Goal: Browse casually: Explore the website without a specific task or goal

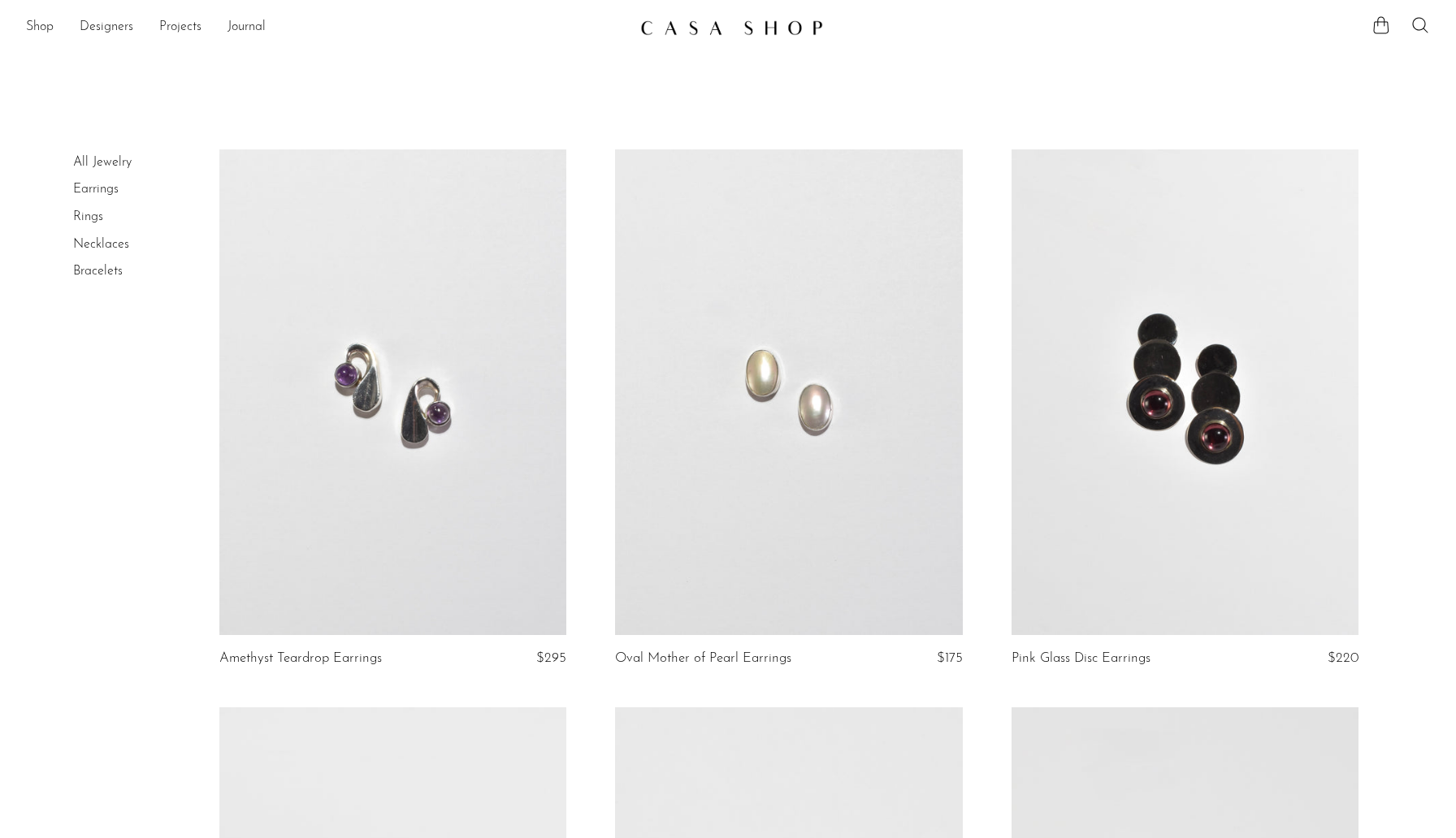
click at [398, 417] on link at bounding box center [393, 392] width 348 height 487
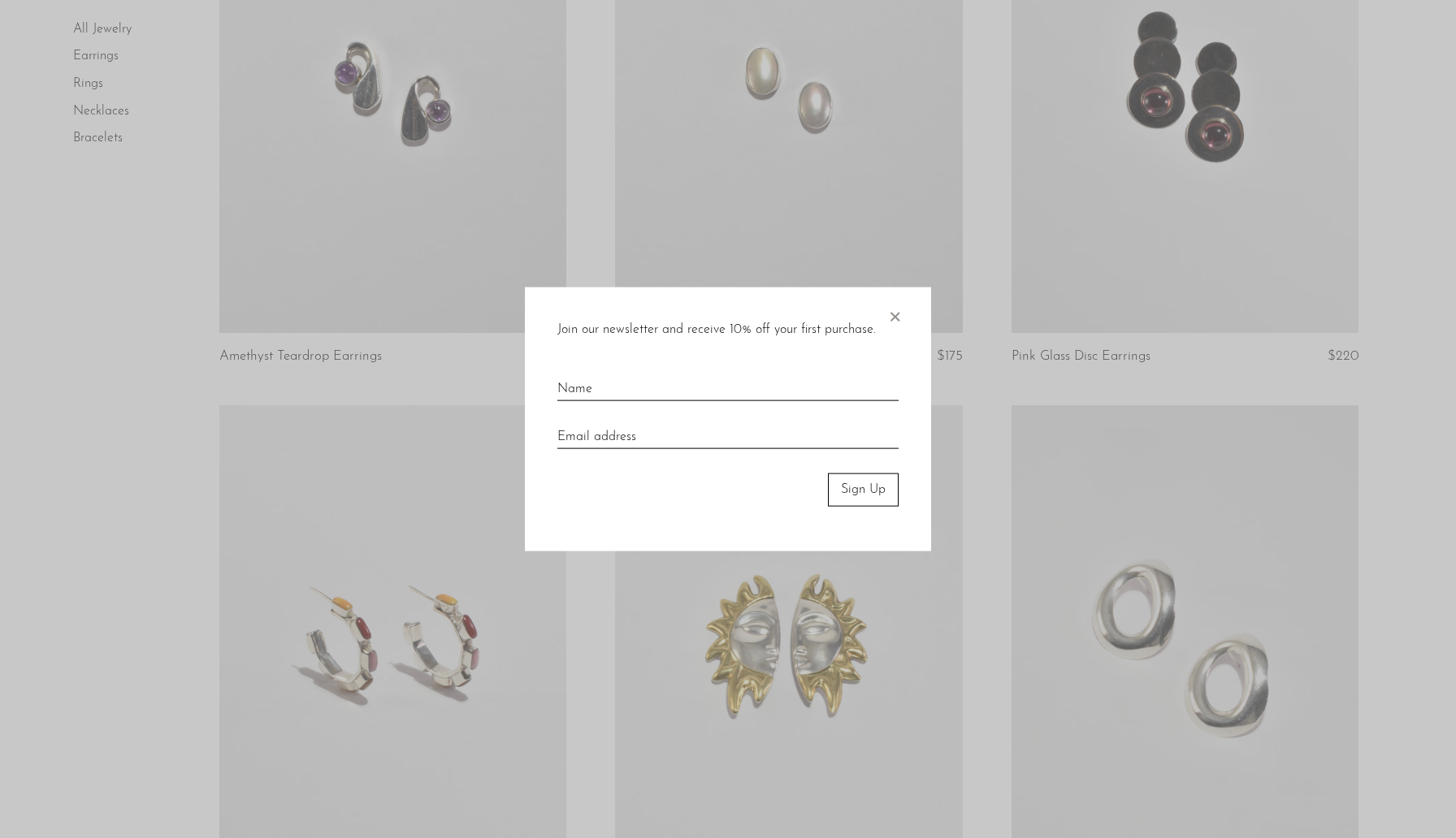
scroll to position [301, 0]
click at [65, 400] on div at bounding box center [728, 419] width 1456 height 838
click at [888, 318] on span "×" at bounding box center [894, 314] width 16 height 52
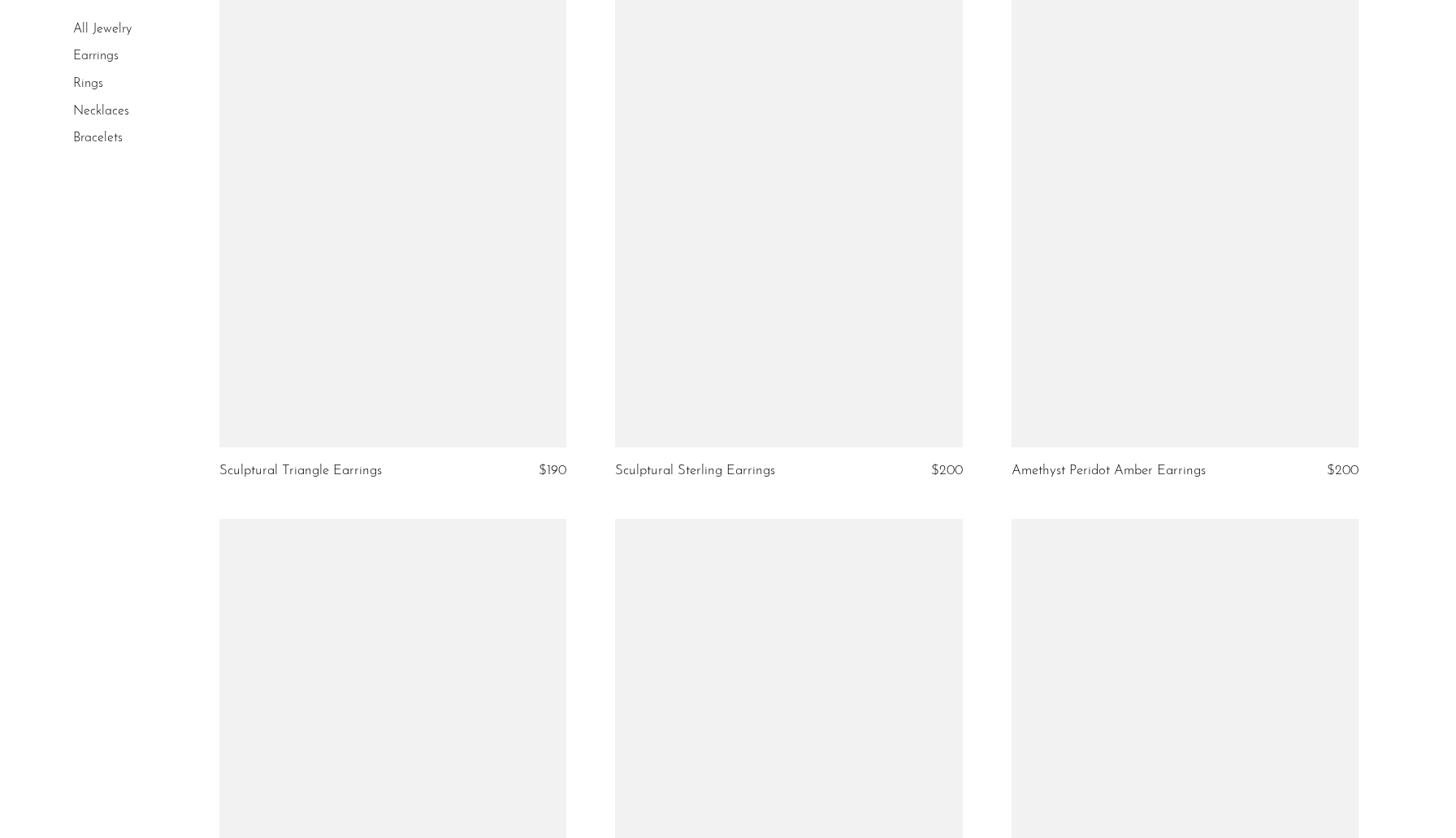
scroll to position [4095, 0]
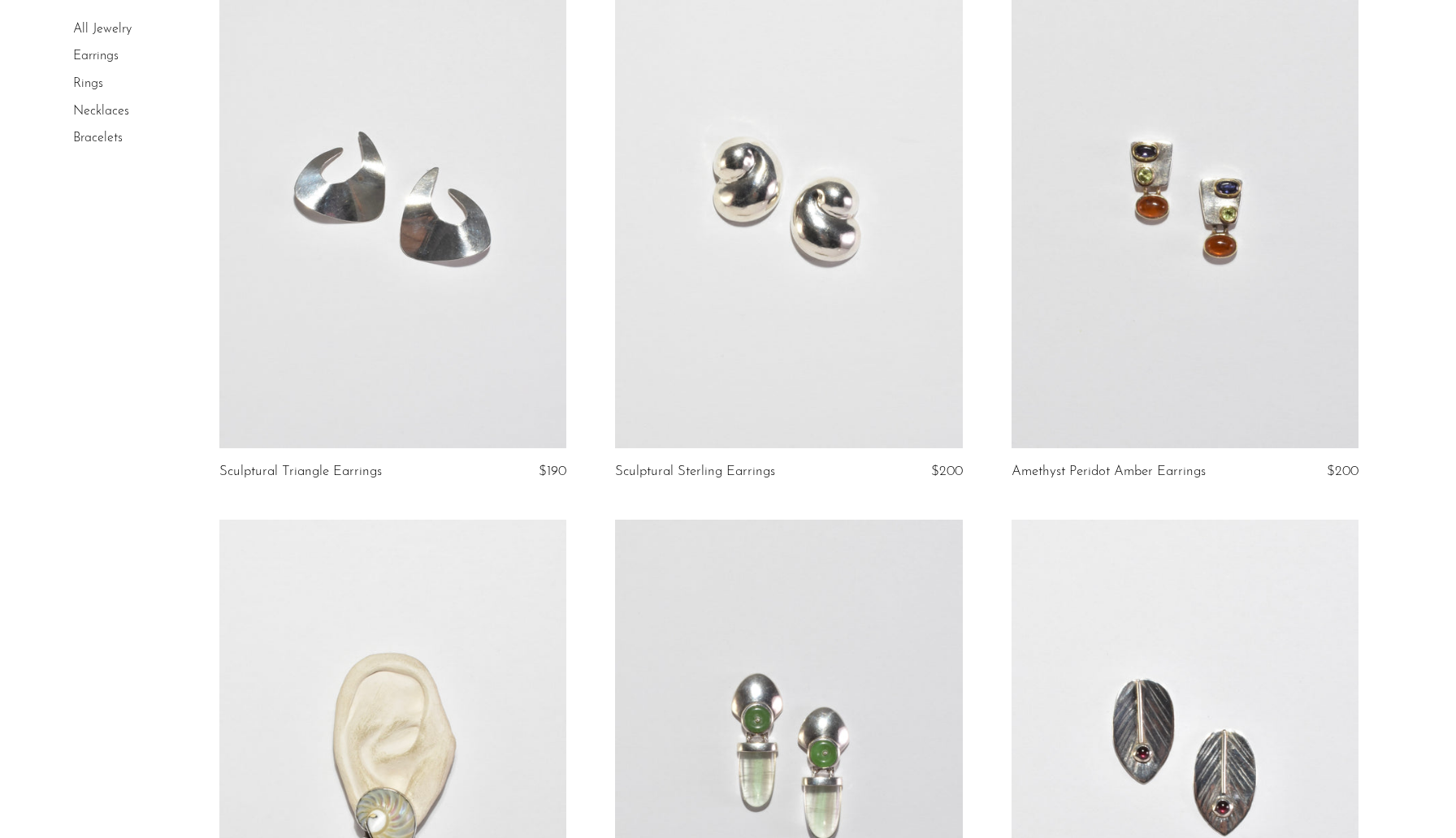
click at [759, 351] on link at bounding box center [789, 205] width 348 height 487
click at [1176, 204] on link at bounding box center [1186, 205] width 348 height 487
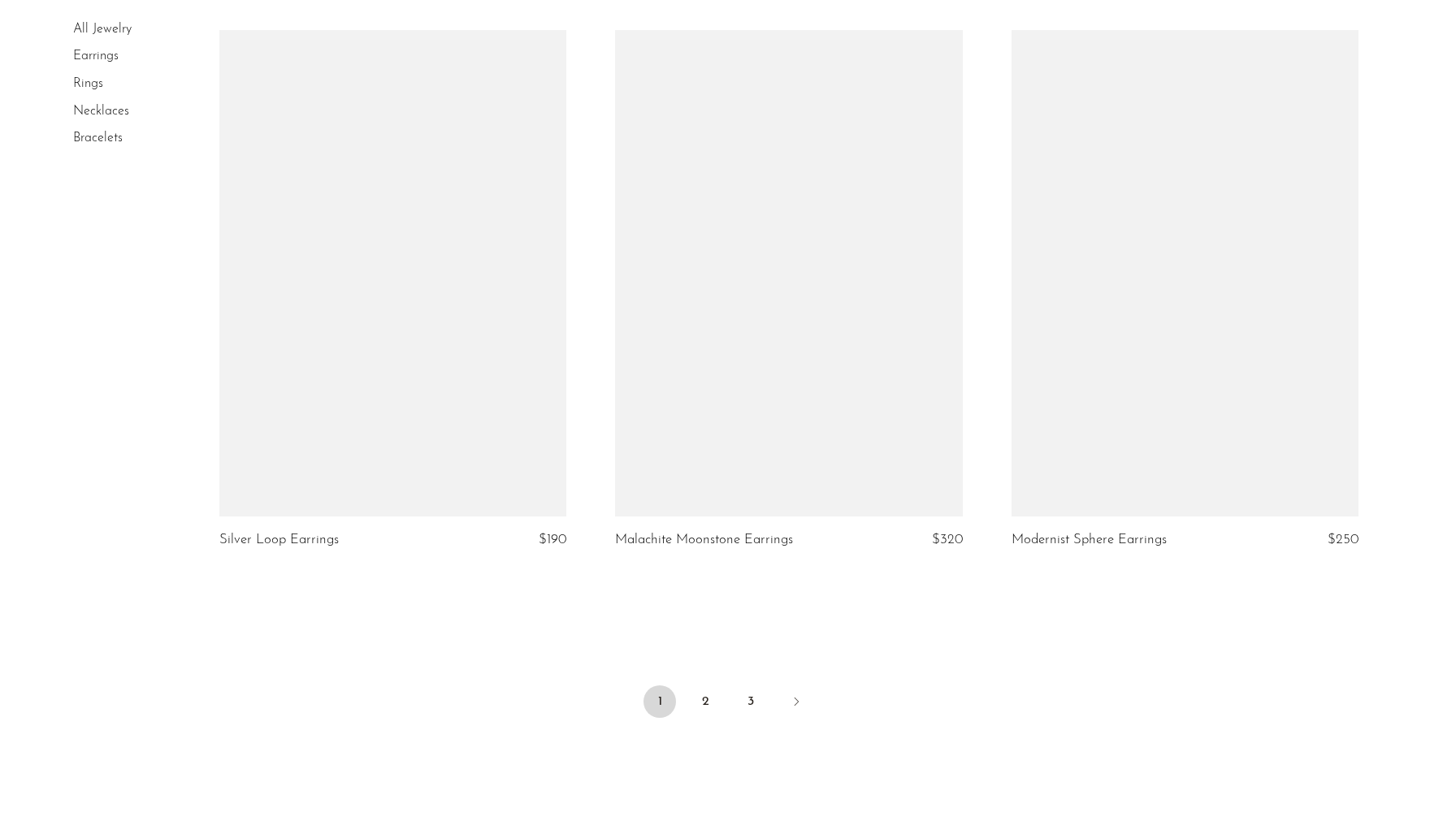
scroll to position [6388, 0]
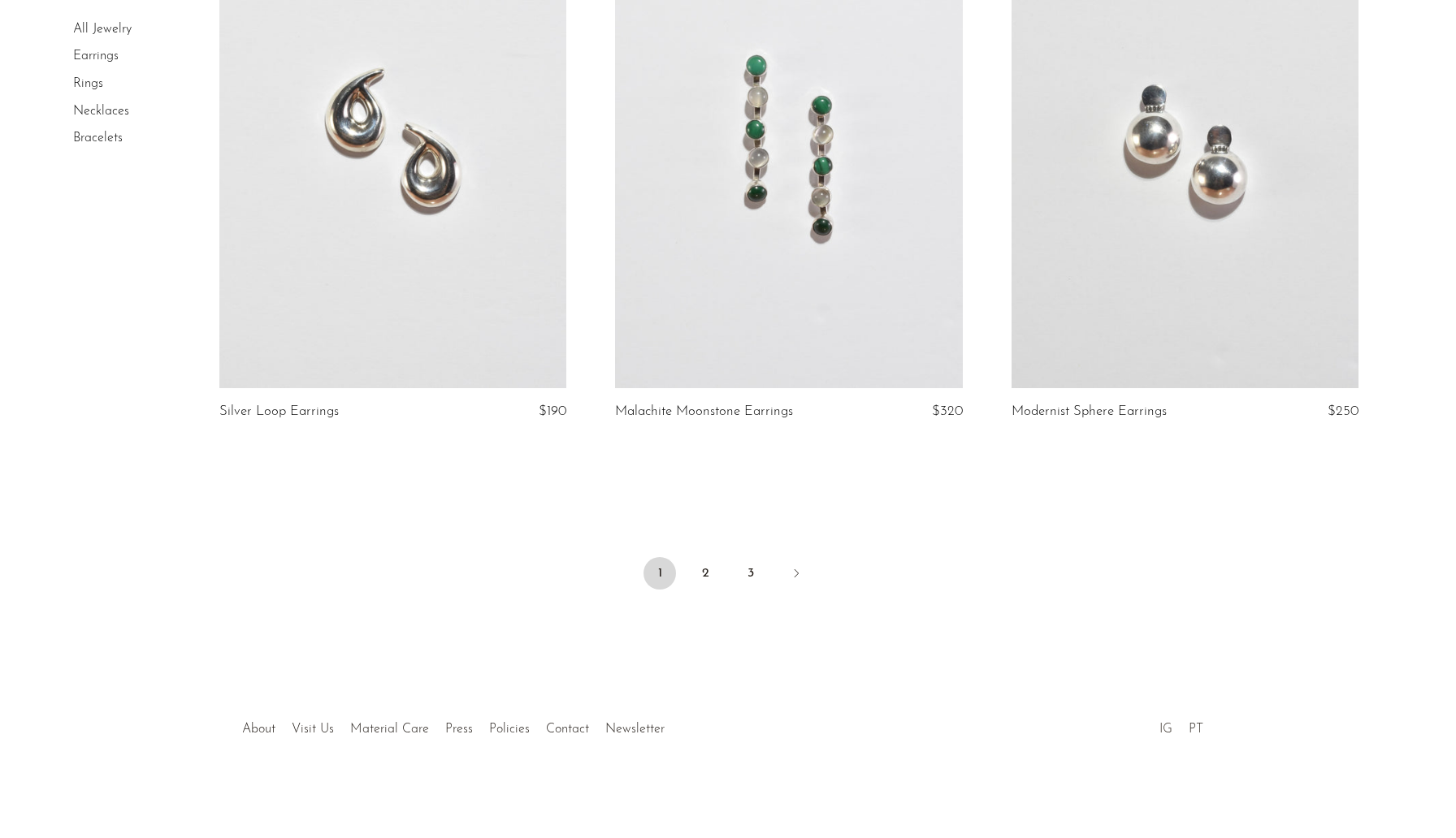
click at [1166, 729] on link "IG" at bounding box center [1166, 729] width 13 height 13
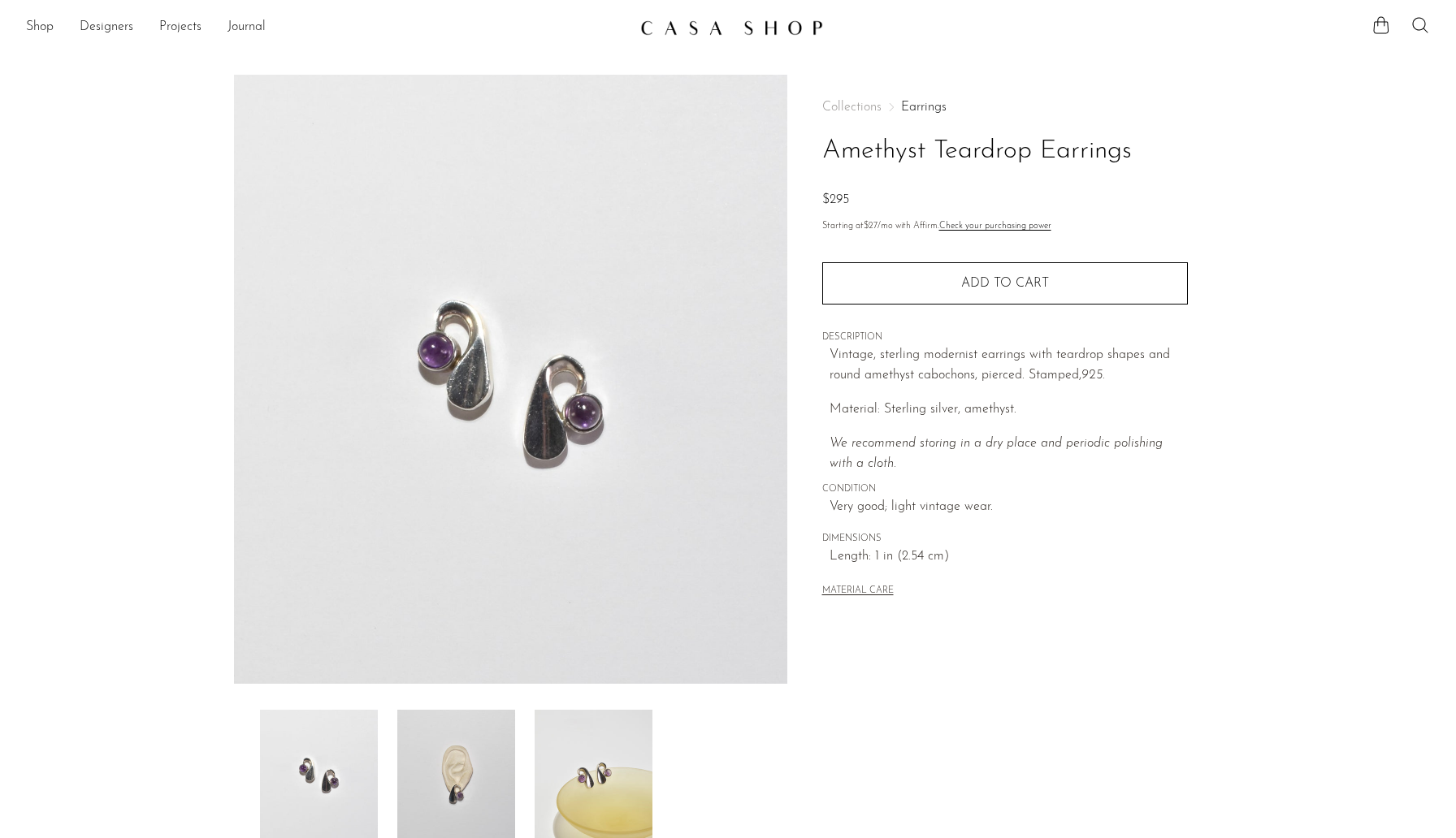
click at [451, 773] on img at bounding box center [457, 775] width 118 height 130
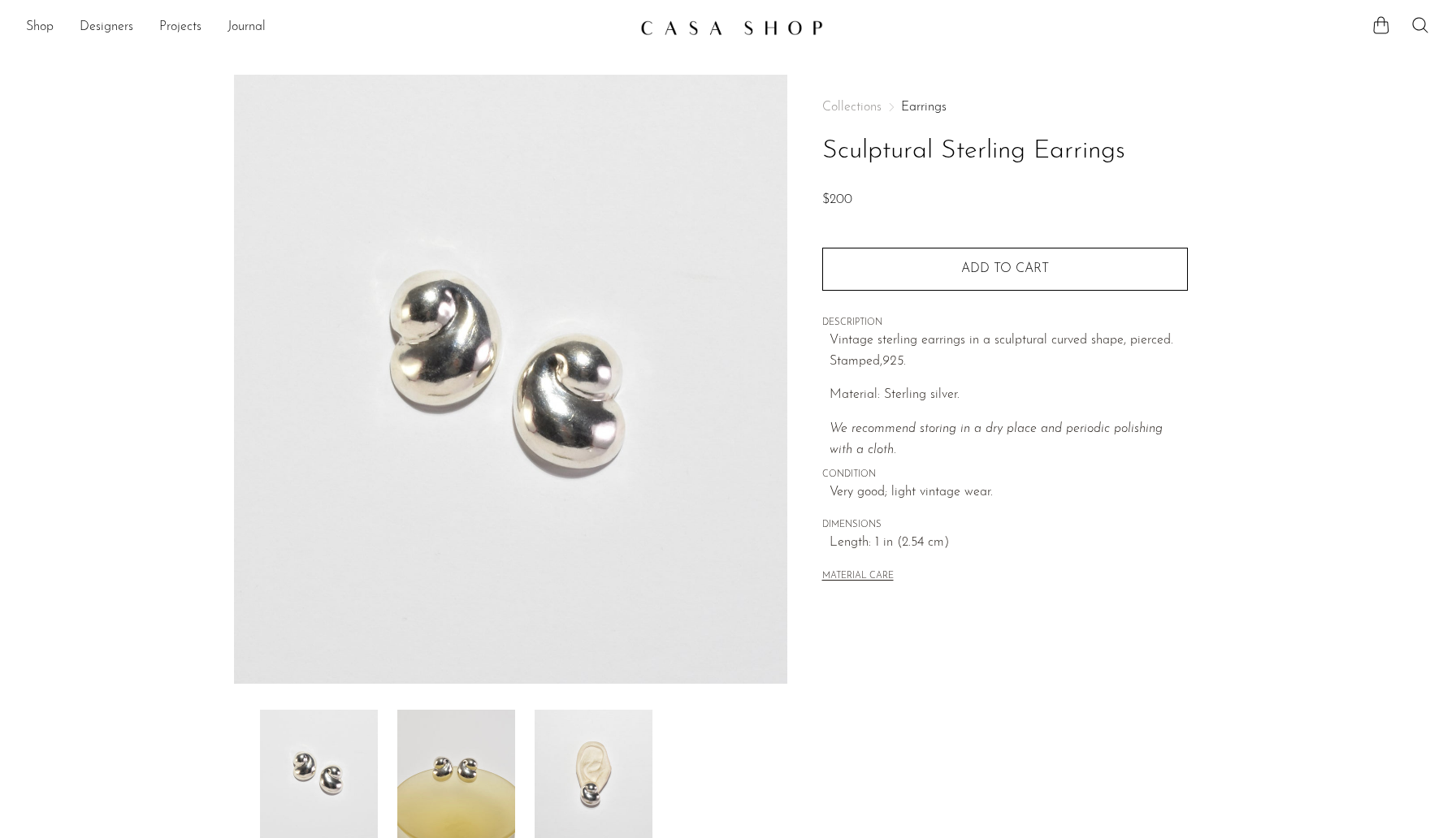
click at [581, 777] on img at bounding box center [593, 775] width 118 height 130
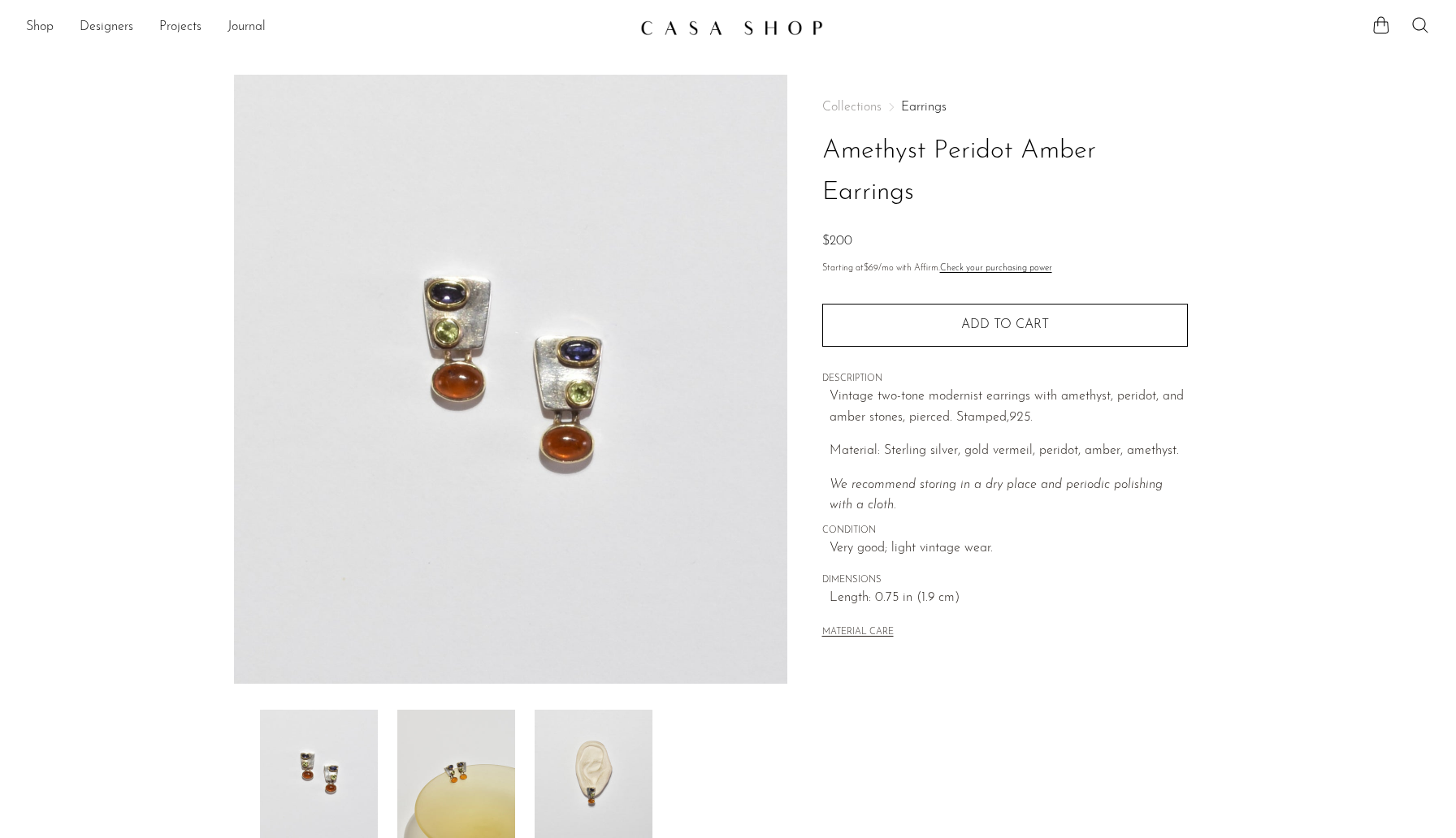
click at [574, 743] on img at bounding box center [593, 775] width 118 height 130
